Goal: Transaction & Acquisition: Purchase product/service

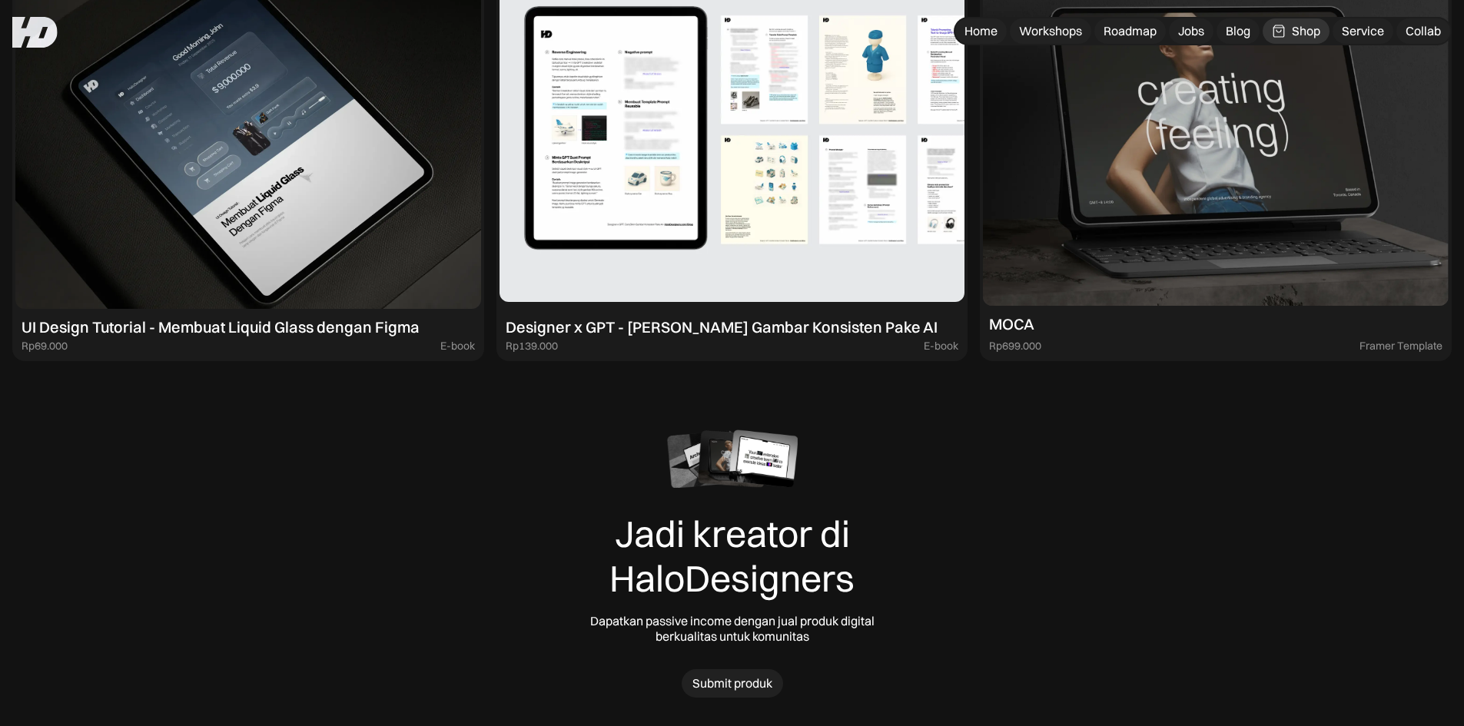
scroll to position [7405, 0]
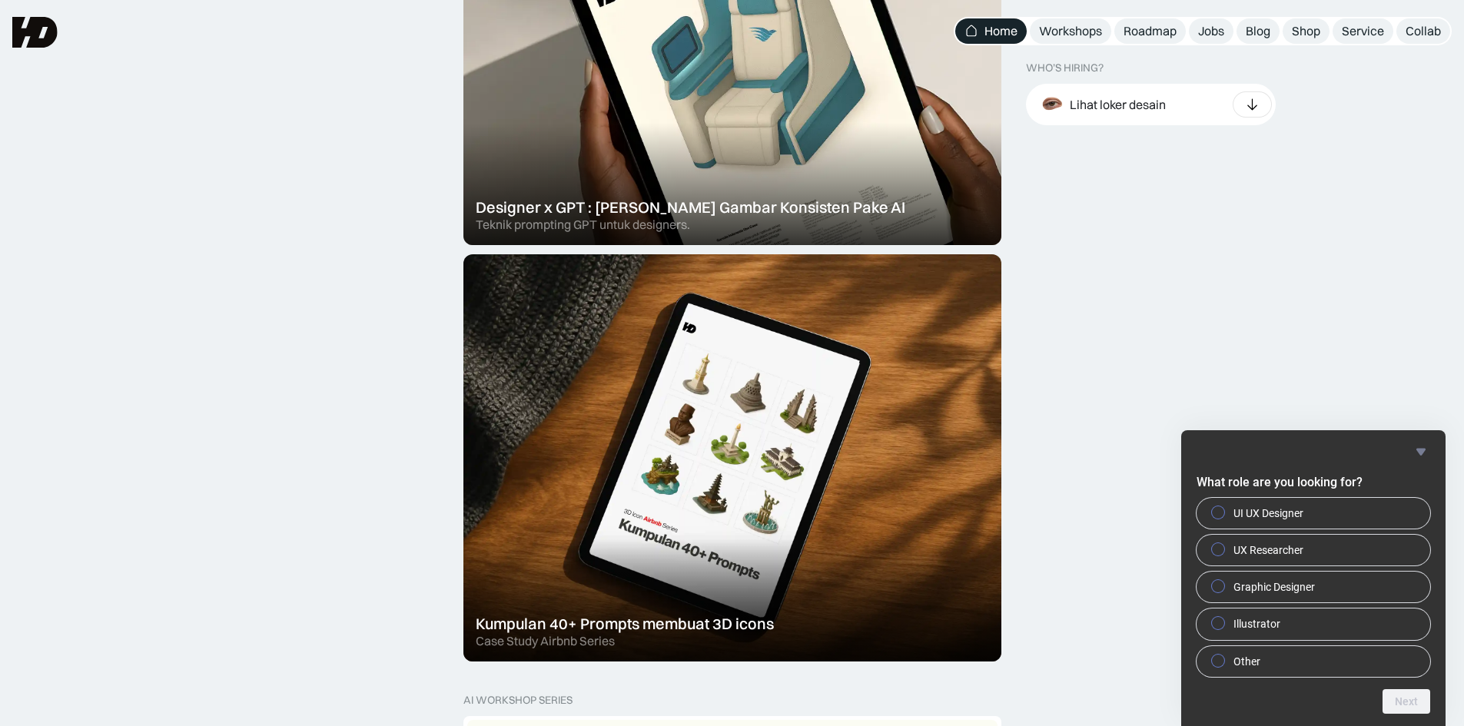
scroll to position [384, 0]
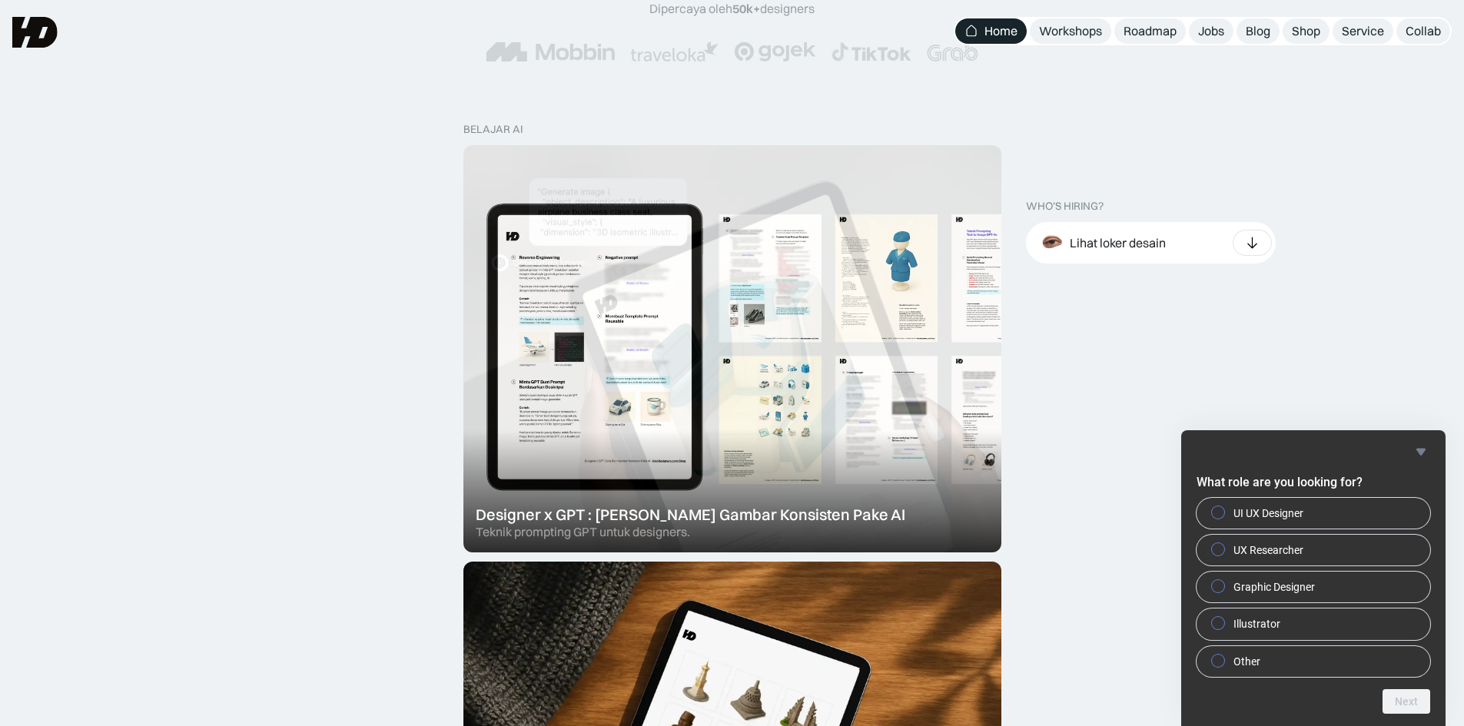
click at [742, 307] on div at bounding box center [732, 348] width 538 height 407
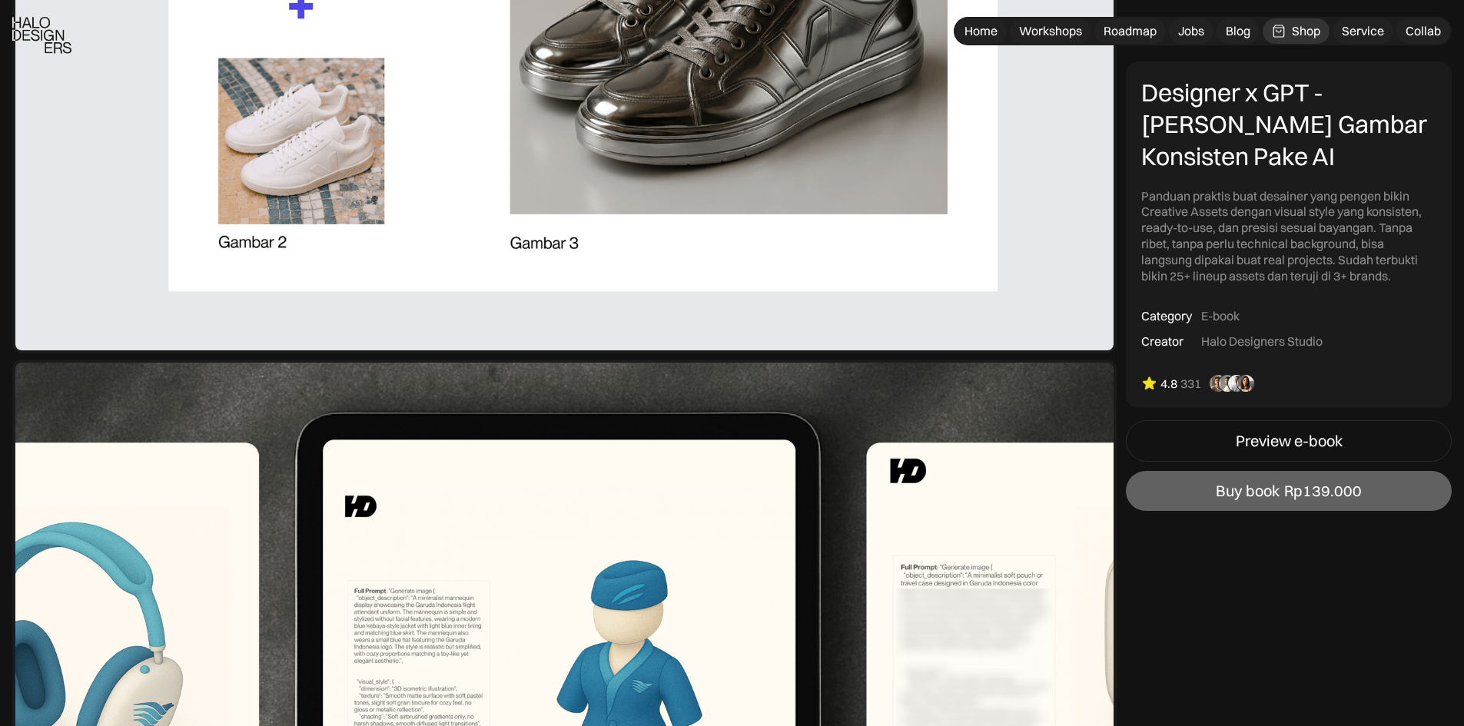
scroll to position [2288, 0]
drag, startPoint x: 510, startPoint y: 150, endPoint x: 364, endPoint y: 588, distance: 461.6
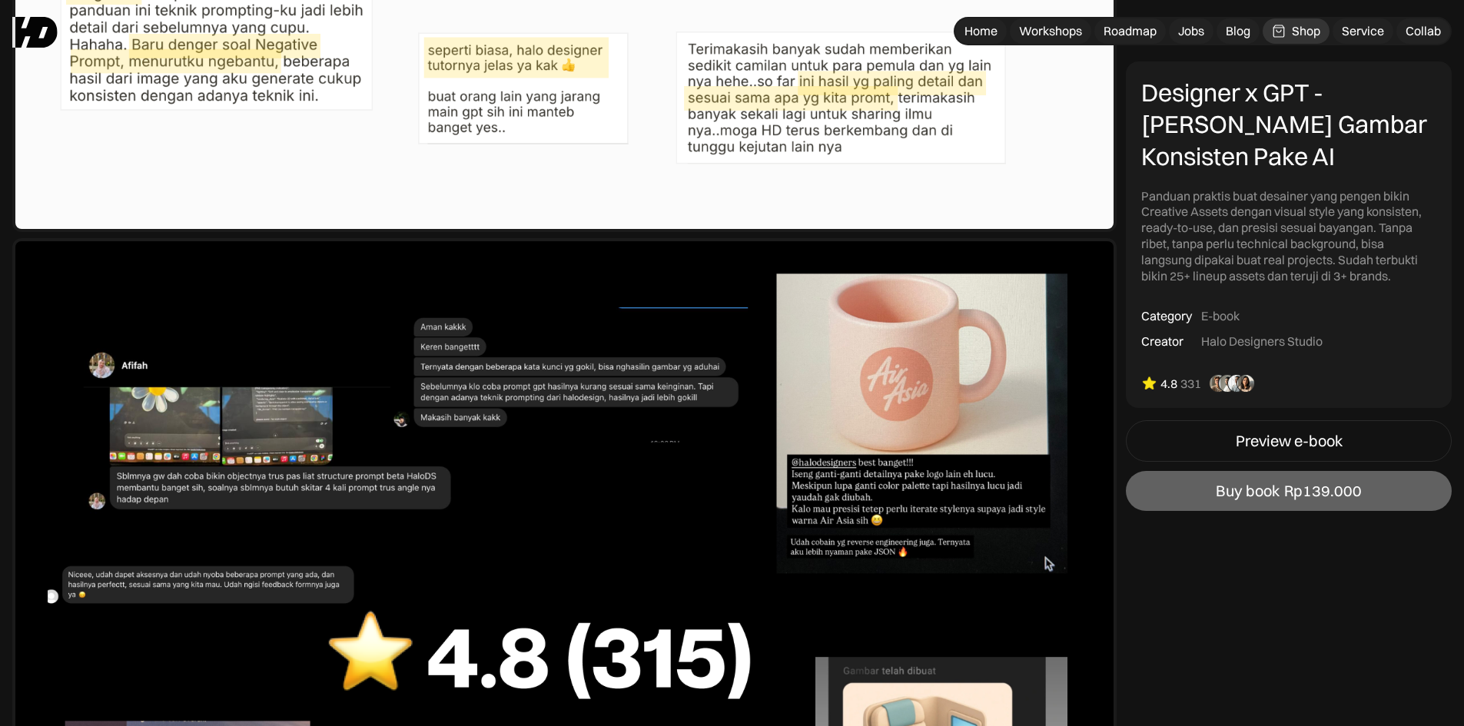
scroll to position [7053, 0]
